Goal: Information Seeking & Learning: Learn about a topic

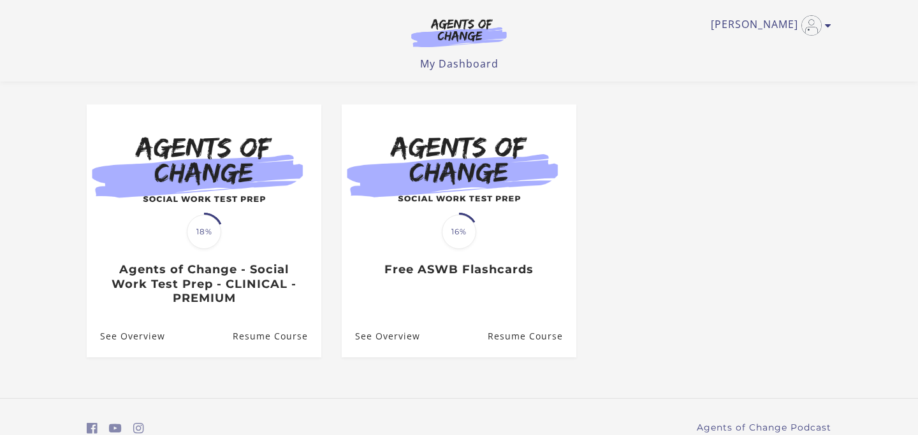
scroll to position [96, 0]
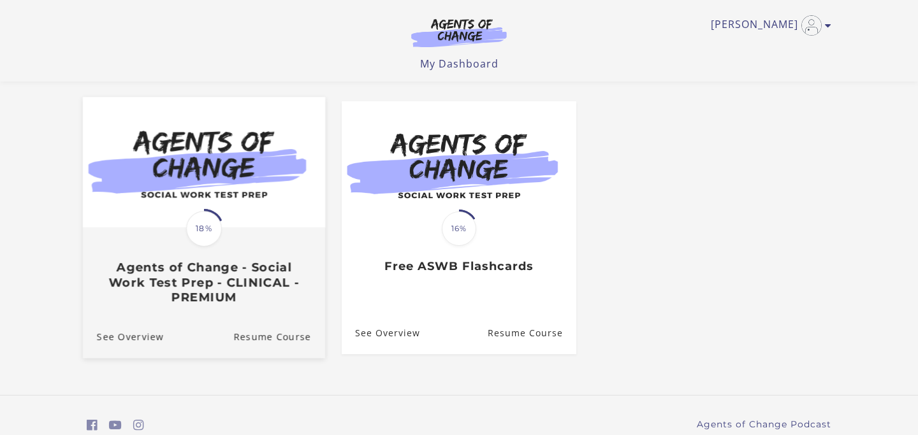
click at [192, 235] on span "18%" at bounding box center [204, 229] width 36 height 36
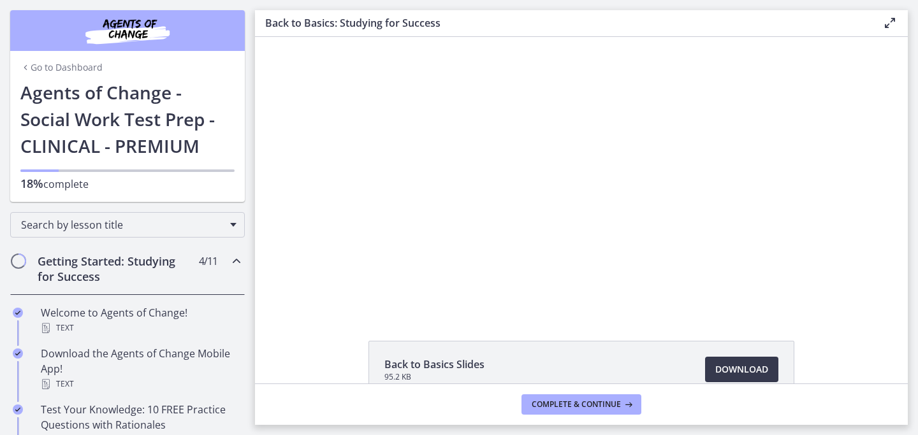
click at [227, 257] on div "Getting Started: Studying for Success 4 / 11 Completed" at bounding box center [127, 269] width 235 height 52
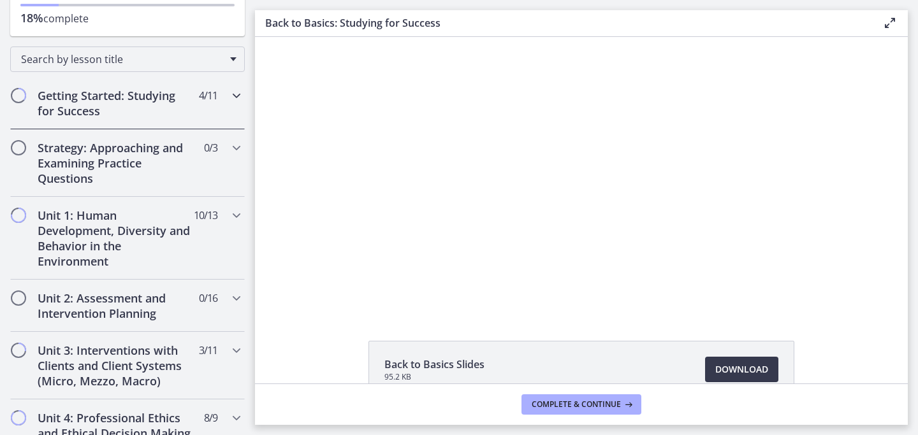
scroll to position [173, 0]
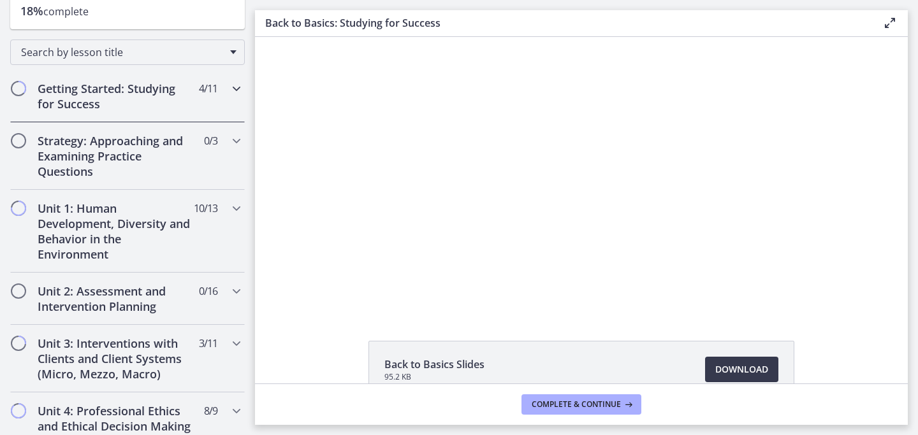
click at [225, 93] on div "Getting Started: Studying for Success 4 / 11 Completed" at bounding box center [127, 96] width 235 height 52
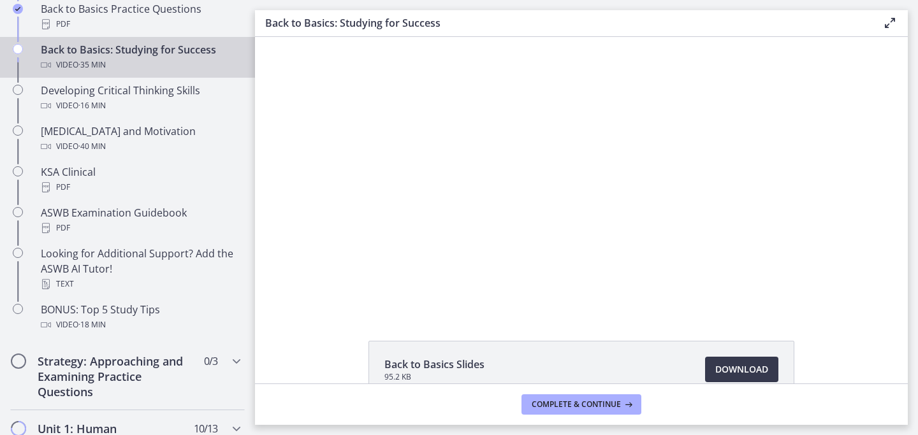
scroll to position [433, 0]
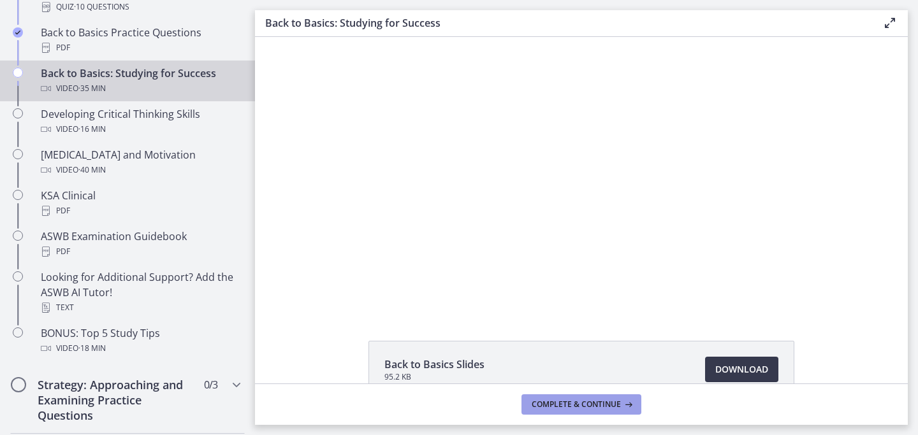
click at [581, 404] on span "Complete & continue" at bounding box center [575, 405] width 89 height 10
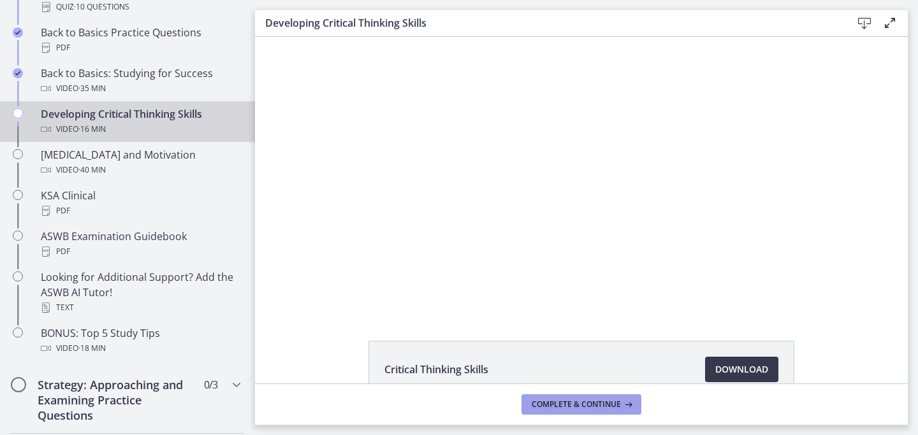
click at [581, 400] on span "Complete & continue" at bounding box center [575, 405] width 89 height 10
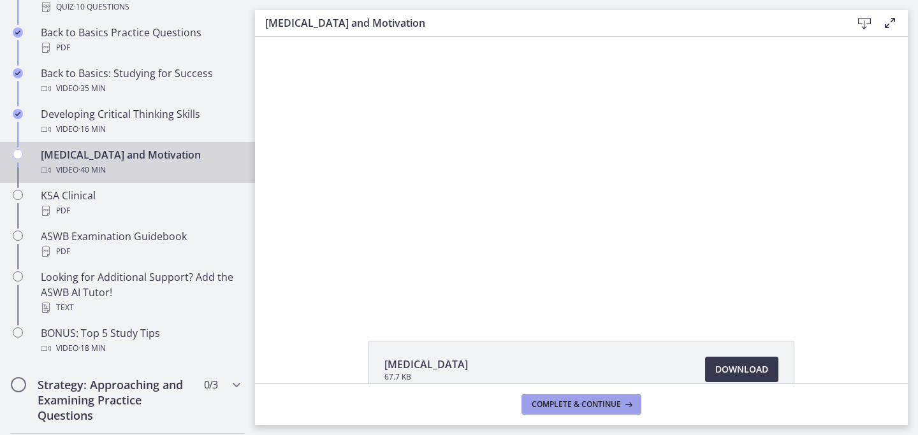
click at [581, 400] on span "Complete & continue" at bounding box center [575, 405] width 89 height 10
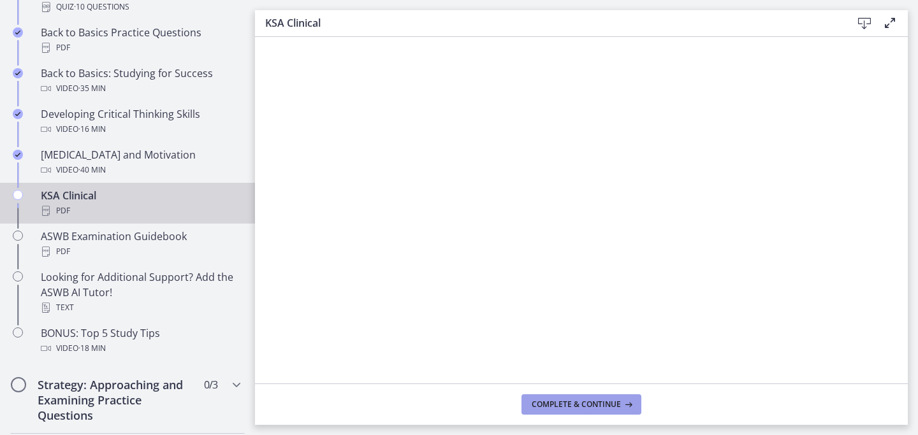
click at [581, 400] on span "Complete & continue" at bounding box center [575, 405] width 89 height 10
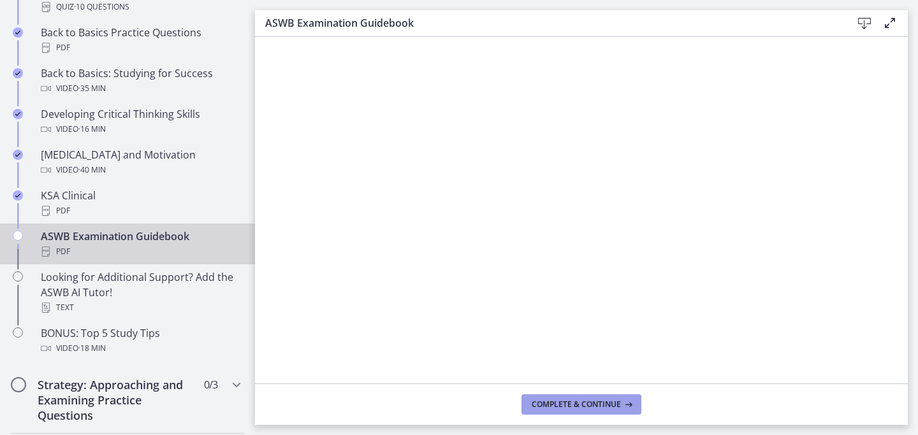
click at [581, 400] on span "Complete & continue" at bounding box center [575, 405] width 89 height 10
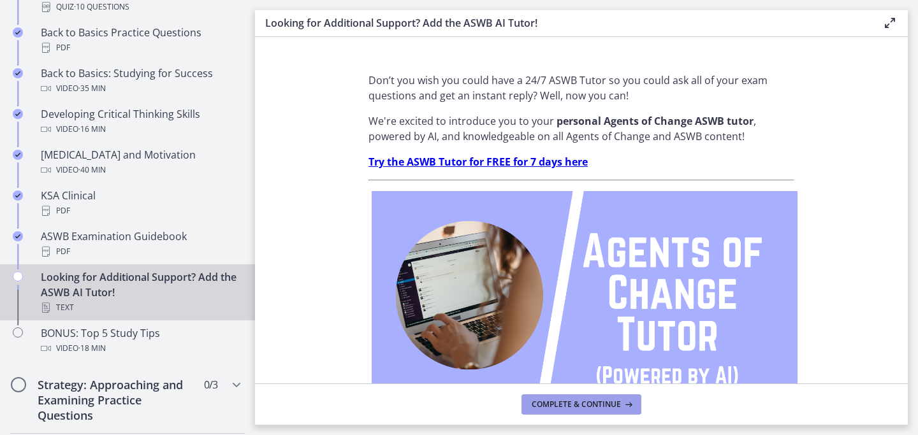
click at [581, 400] on span "Complete & continue" at bounding box center [575, 405] width 89 height 10
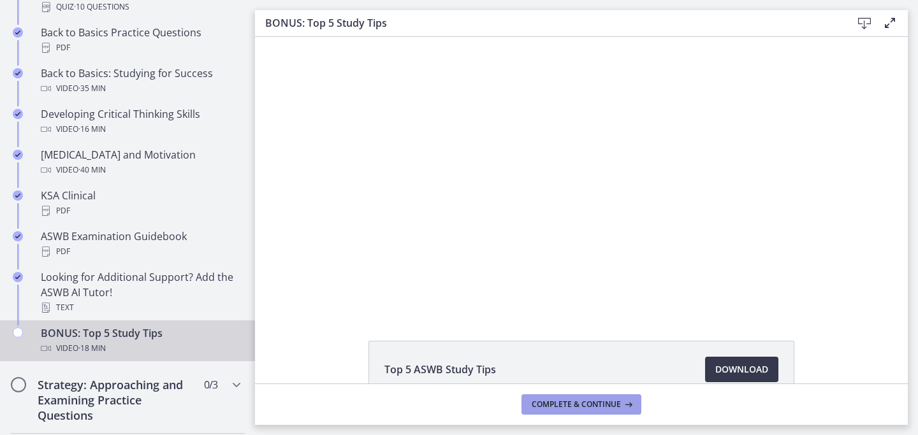
click at [581, 400] on span "Complete & continue" at bounding box center [575, 405] width 89 height 10
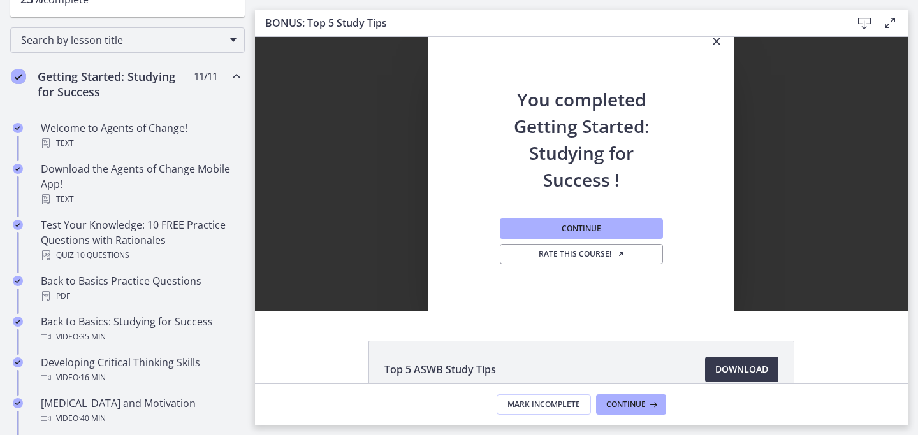
scroll to position [183, 0]
click at [236, 91] on div "Getting Started: Studying for Success 11 / 11 Completed" at bounding box center [127, 86] width 235 height 52
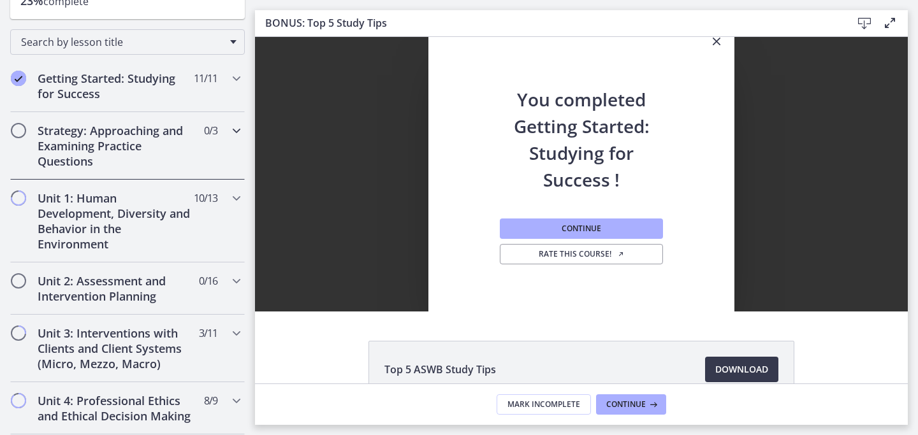
click at [213, 133] on span "0 / 3 Completed" at bounding box center [210, 130] width 13 height 15
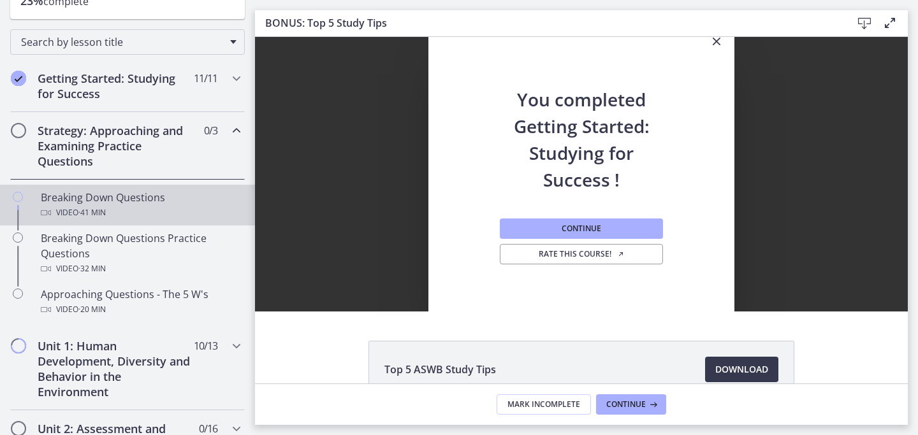
click at [166, 198] on div "Breaking Down Questions Video · 41 min" at bounding box center [140, 205] width 199 height 31
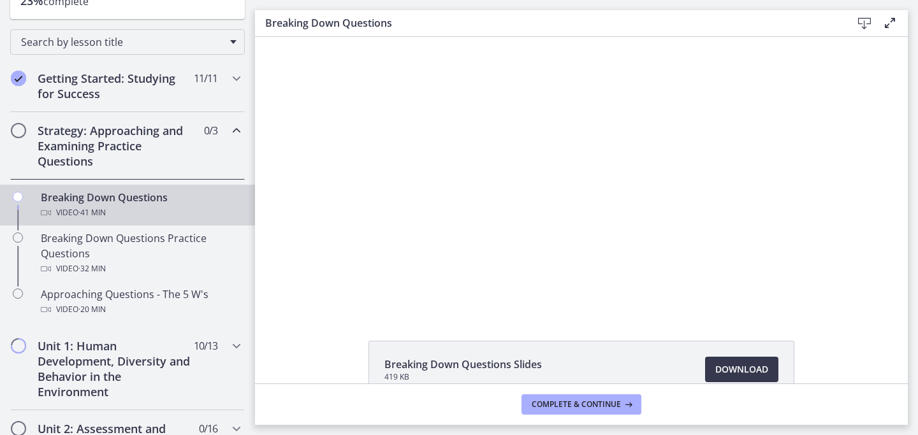
click at [227, 141] on div "Strategy: Approaching and Examining Practice Questions 0 / 3 Completed" at bounding box center [127, 146] width 235 height 68
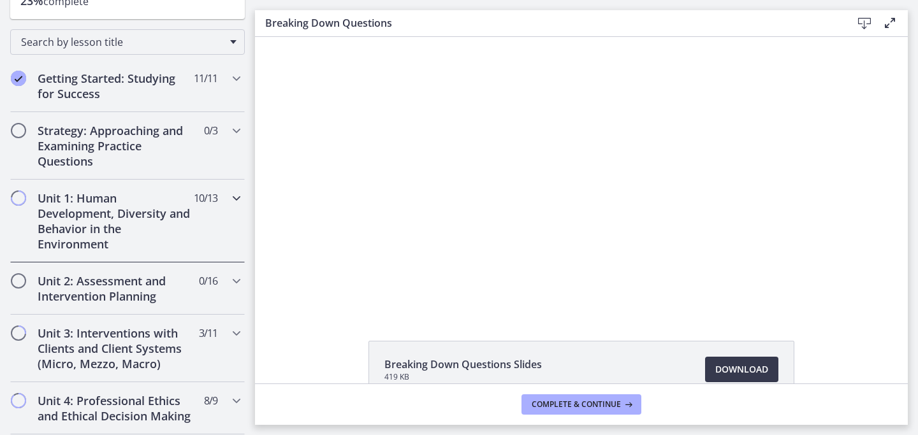
click at [216, 211] on div "Unit 1: Human Development, Diversity and Behavior in the Environment 10 / 13 Co…" at bounding box center [127, 221] width 235 height 83
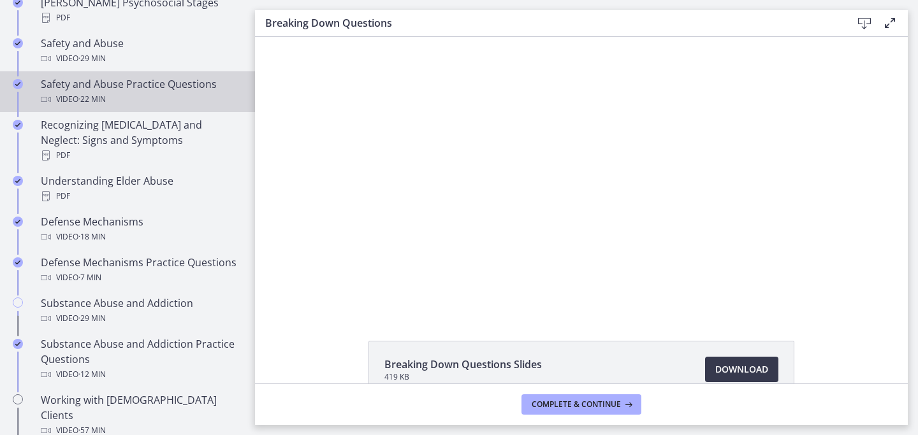
scroll to position [595, 0]
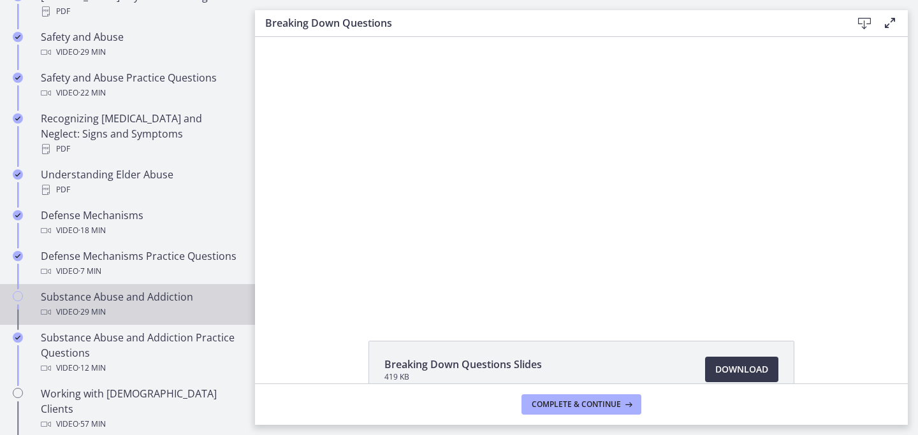
click at [153, 289] on div "Substance Abuse and Addiction Video · 29 min" at bounding box center [140, 304] width 199 height 31
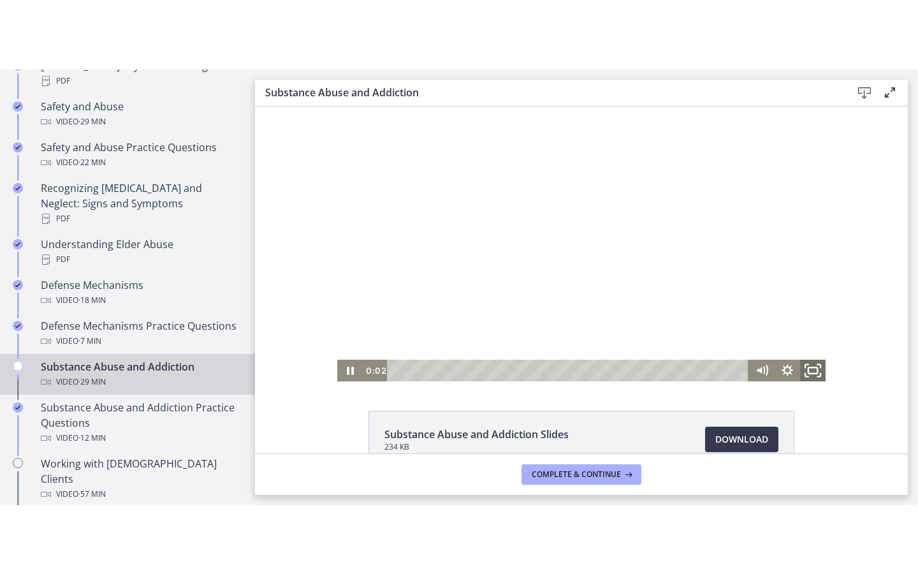
click at [811, 369] on icon "Fullscreen" at bounding box center [812, 370] width 31 height 26
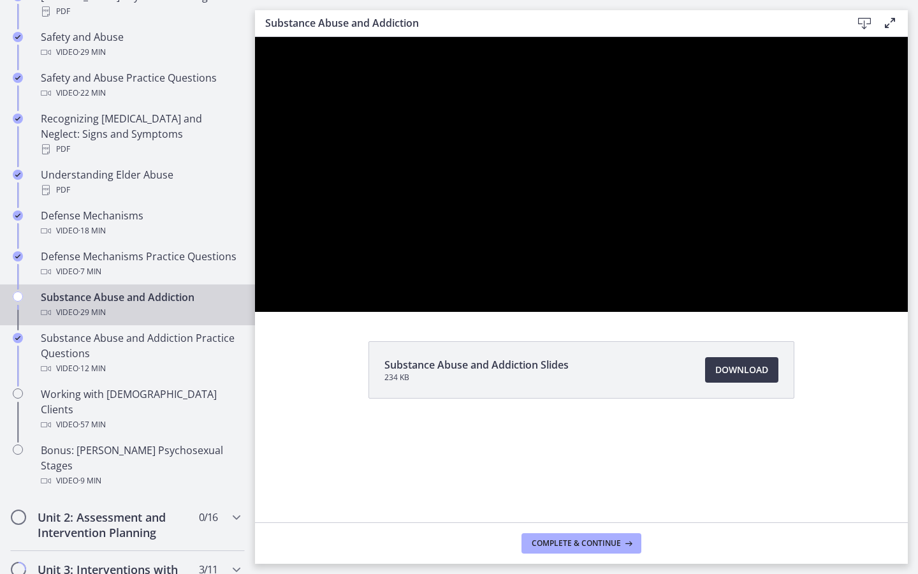
click at [874, 284] on button "Unfullscreen" at bounding box center [890, 298] width 33 height 28
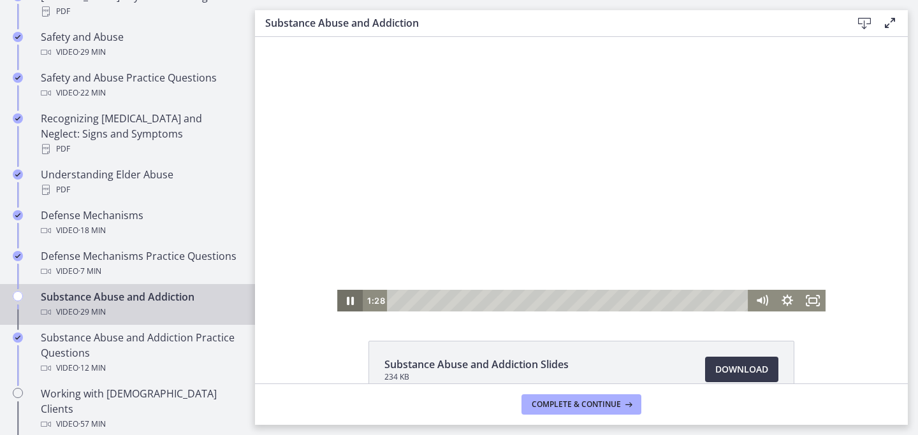
click at [350, 300] on icon "Pause" at bounding box center [349, 301] width 25 height 22
